Goal: Transaction & Acquisition: Download file/media

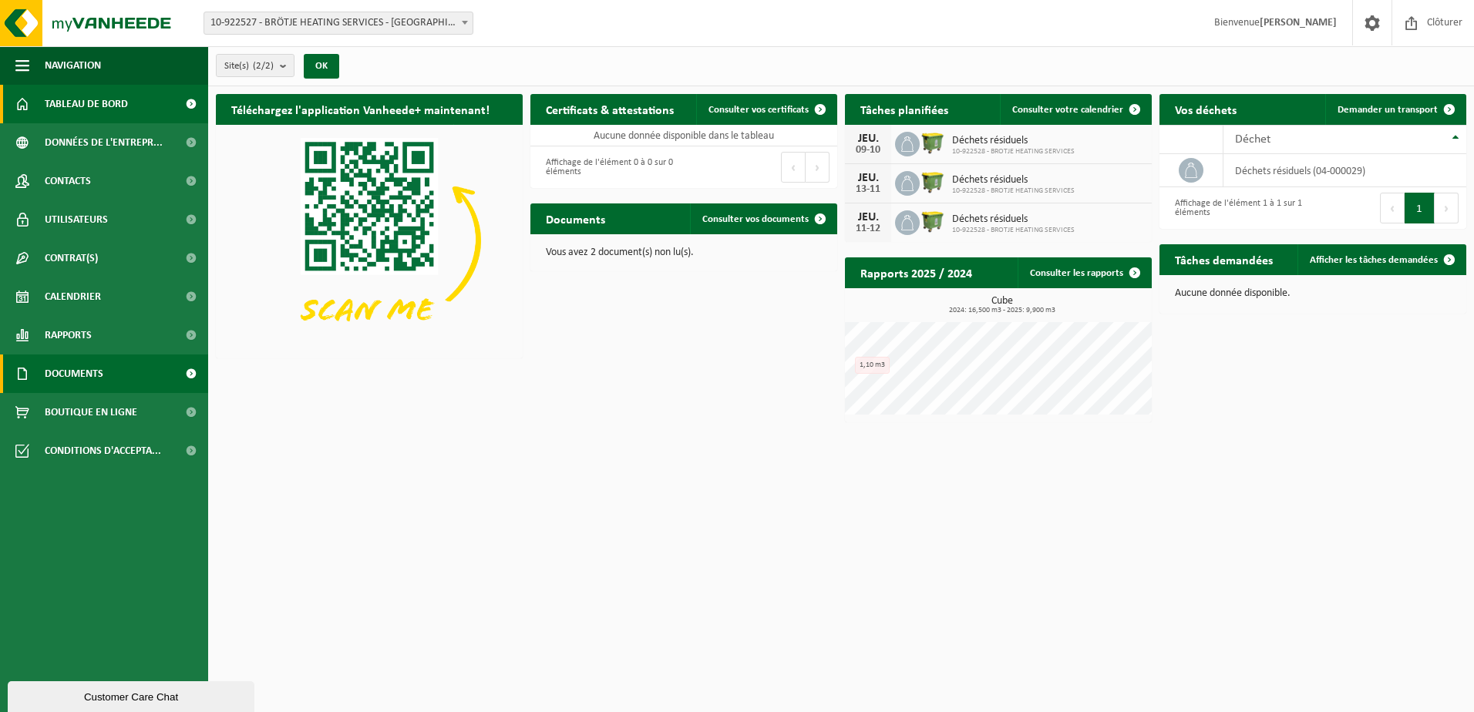
click at [85, 376] on span "Documents" at bounding box center [74, 374] width 59 height 39
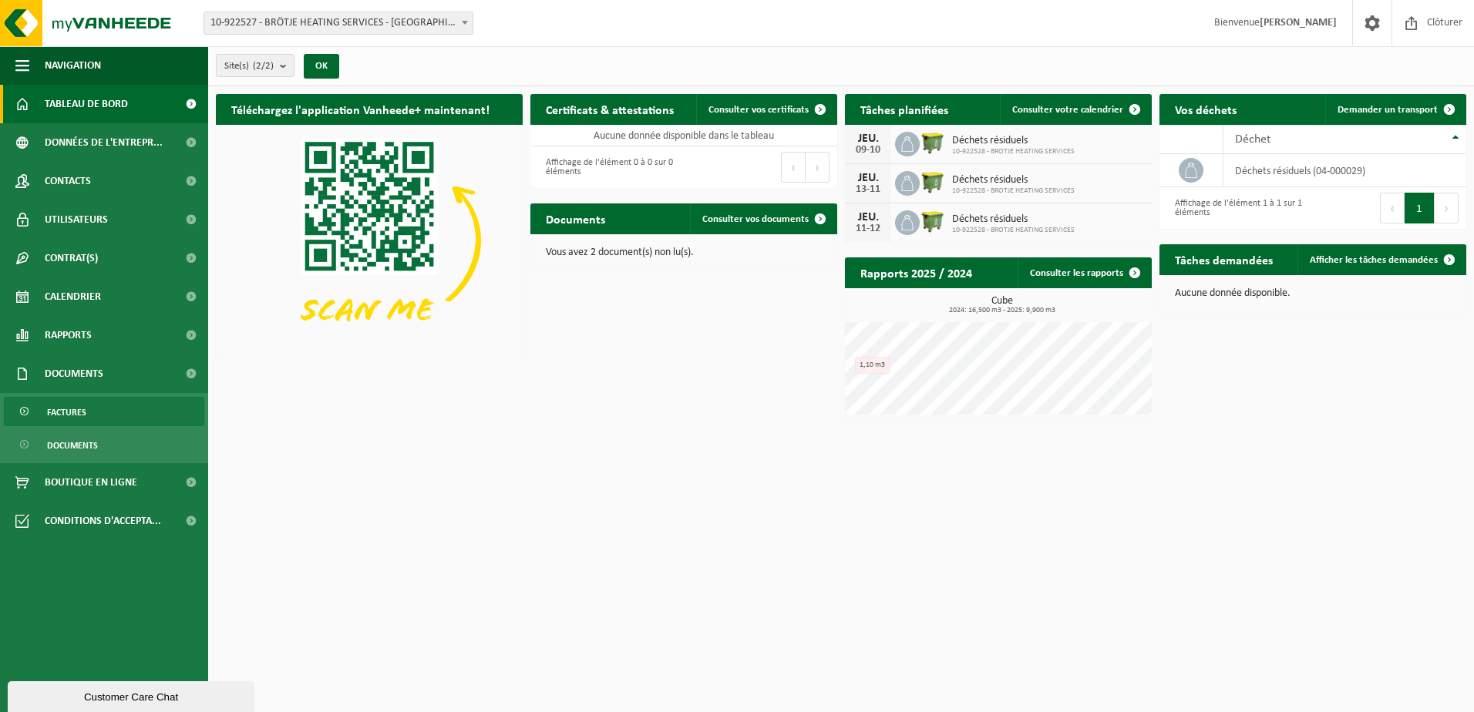
click at [76, 412] on span "Factures" at bounding box center [66, 412] width 39 height 29
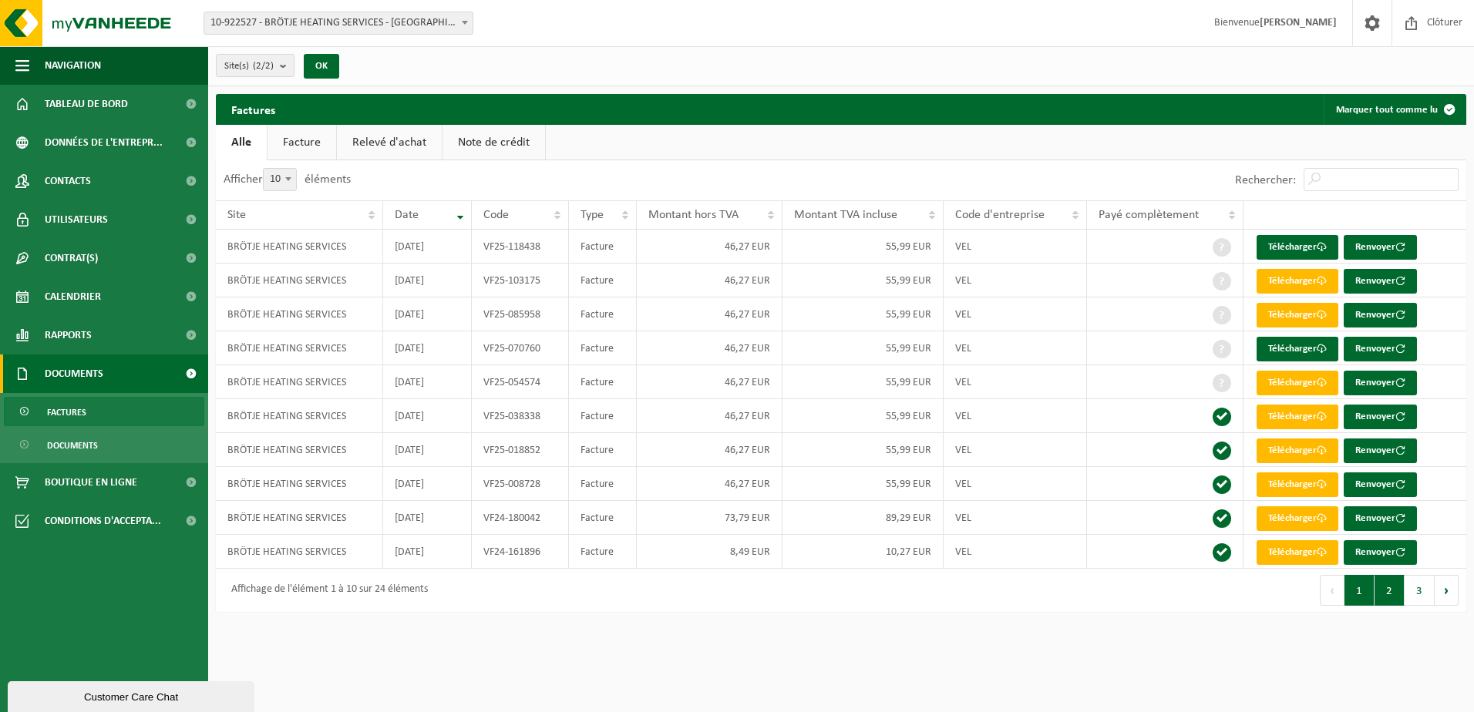
click at [1388, 598] on button "2" at bounding box center [1390, 590] width 30 height 31
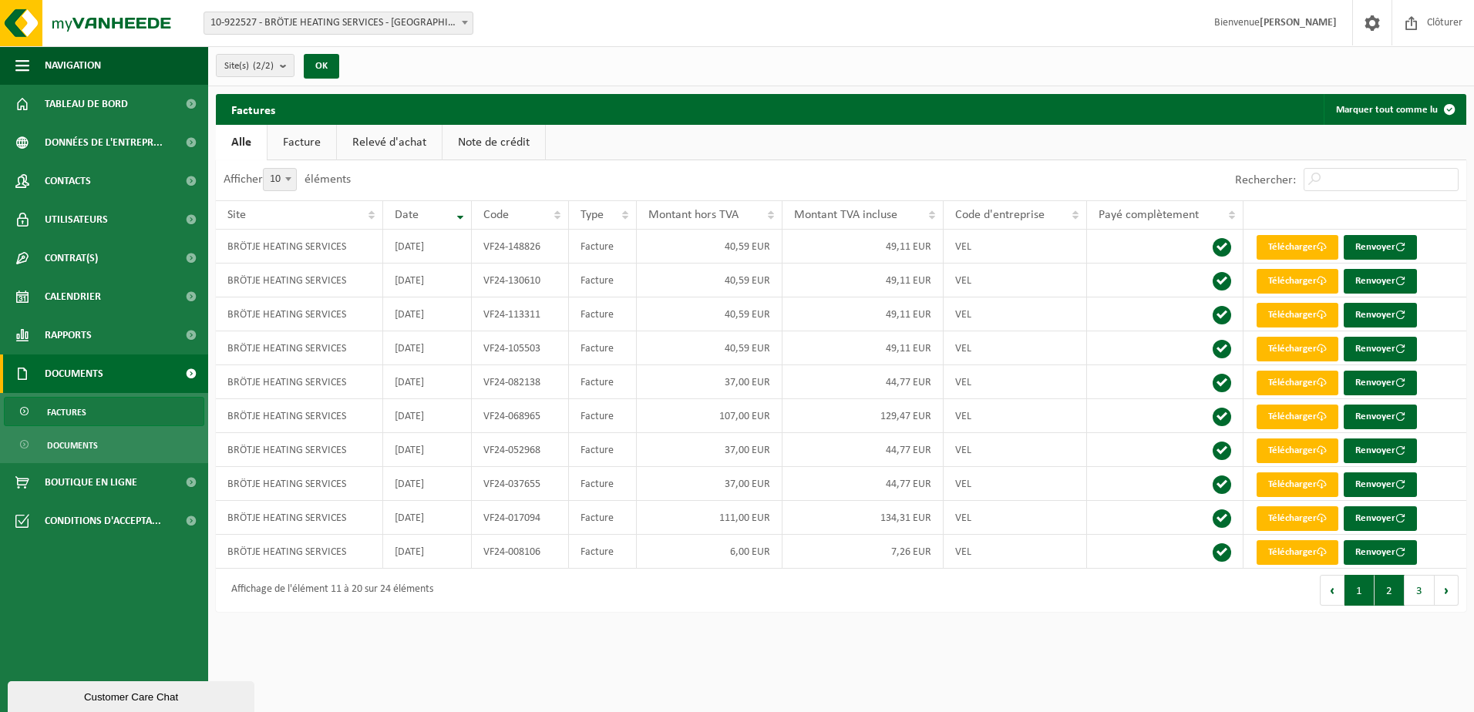
click at [1366, 591] on button "1" at bounding box center [1360, 590] width 30 height 31
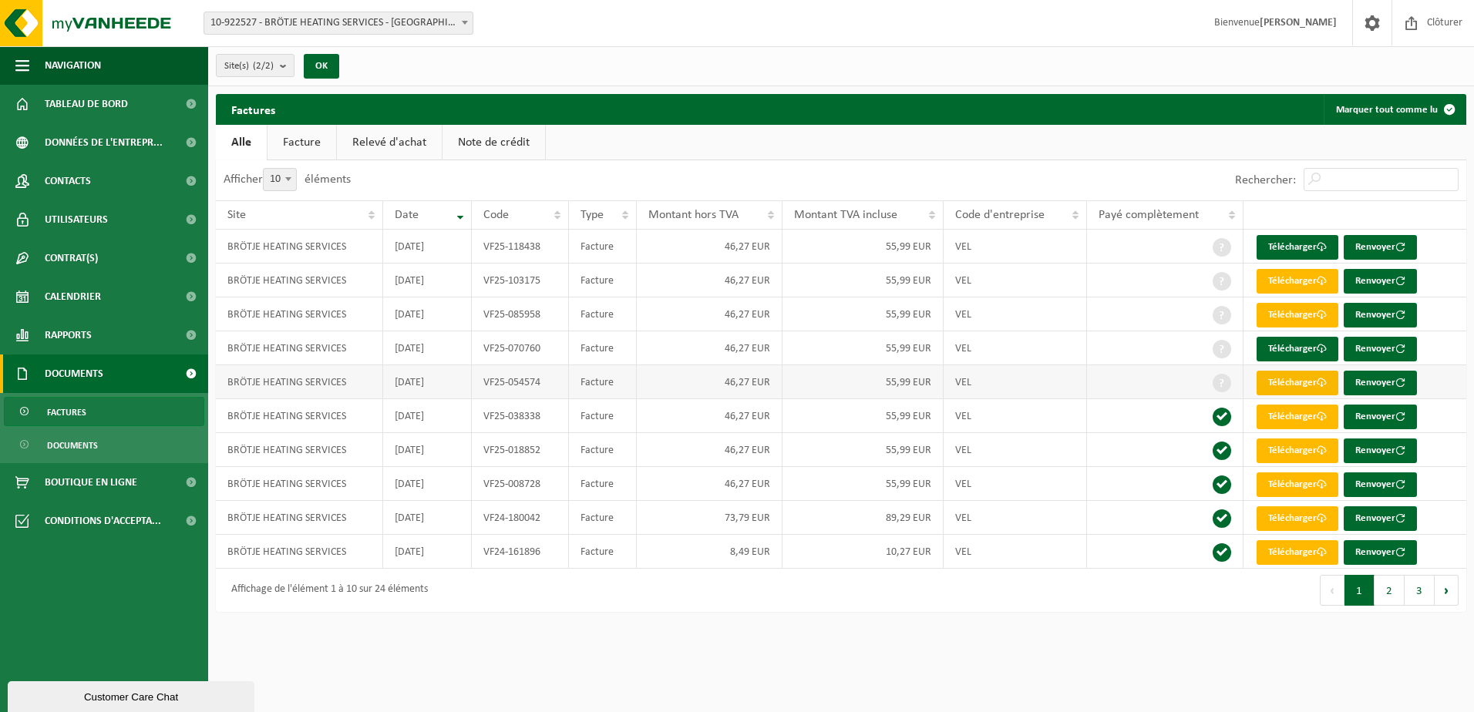
click at [1296, 384] on link "Télécharger" at bounding box center [1298, 383] width 82 height 25
click at [1302, 349] on link "Télécharger" at bounding box center [1298, 349] width 82 height 25
click at [1281, 311] on link "Télécharger" at bounding box center [1298, 315] width 82 height 25
click at [1294, 277] on link "Télécharger" at bounding box center [1298, 281] width 82 height 25
click at [1290, 244] on link "Télécharger" at bounding box center [1298, 247] width 82 height 25
